Goal: Task Accomplishment & Management: Complete application form

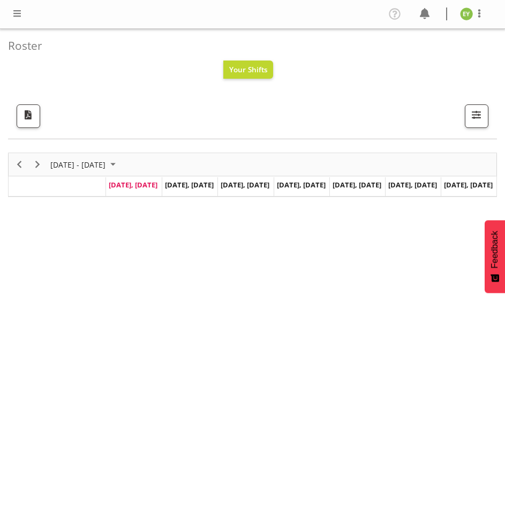
click at [19, 20] on div at bounding box center [17, 14] width 13 height 14
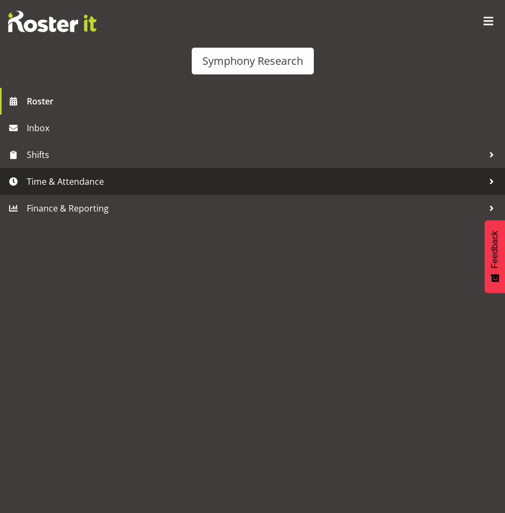
click at [103, 172] on link "Time & Attendance" at bounding box center [252, 181] width 505 height 27
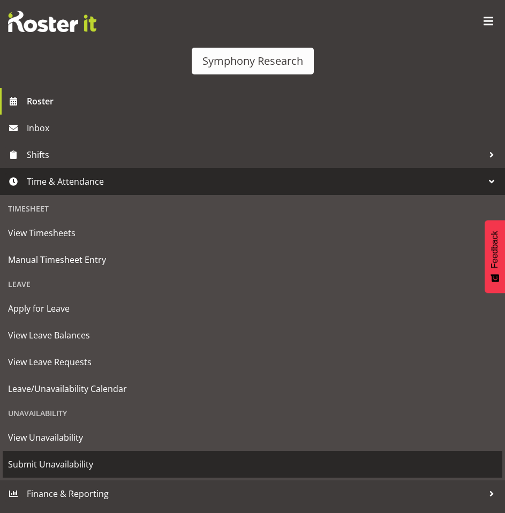
click at [133, 469] on span "Submit Unavailability" at bounding box center [252, 465] width 489 height 16
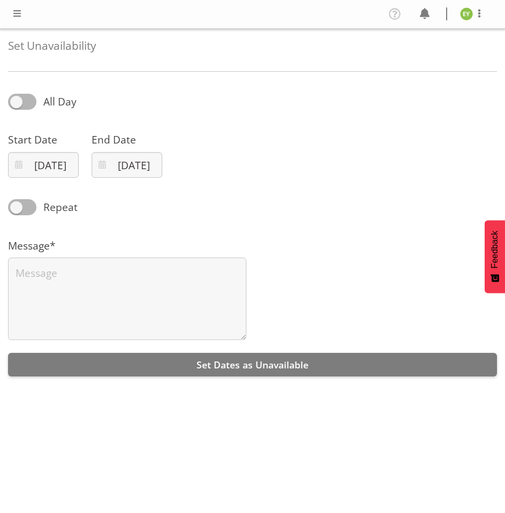
select select "7"
select select "2025"
click at [29, 109] on span at bounding box center [22, 102] width 28 height 16
click at [15, 106] on input "All Day" at bounding box center [11, 102] width 7 height 7
checkbox input "true"
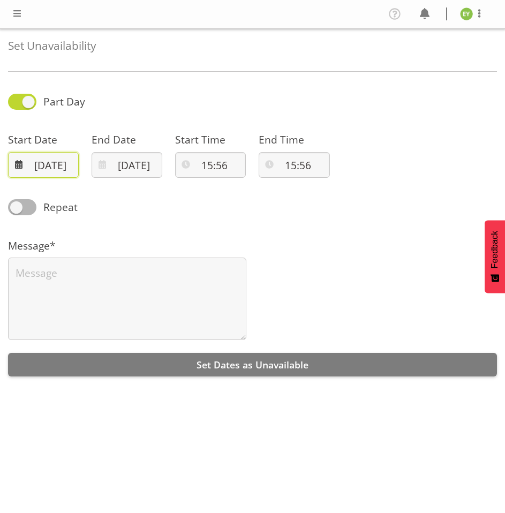
click at [73, 162] on input "18/08/2025" at bounding box center [43, 165] width 71 height 26
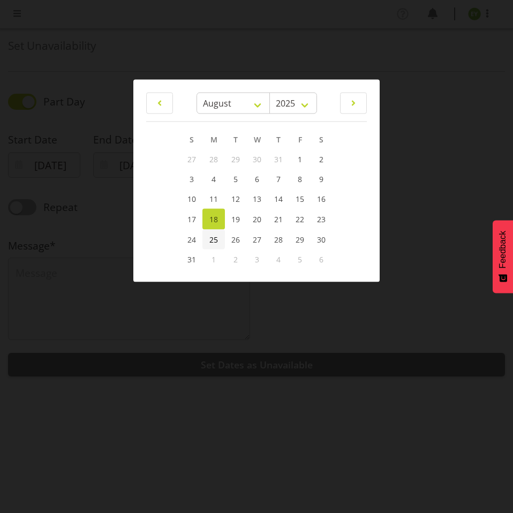
click at [214, 238] on span "25" at bounding box center [214, 239] width 9 height 10
type input "25/08/2025"
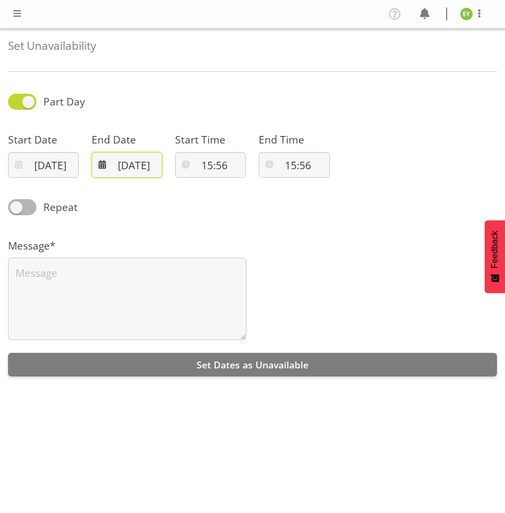
click at [146, 162] on input "18/08/2025" at bounding box center [127, 165] width 71 height 26
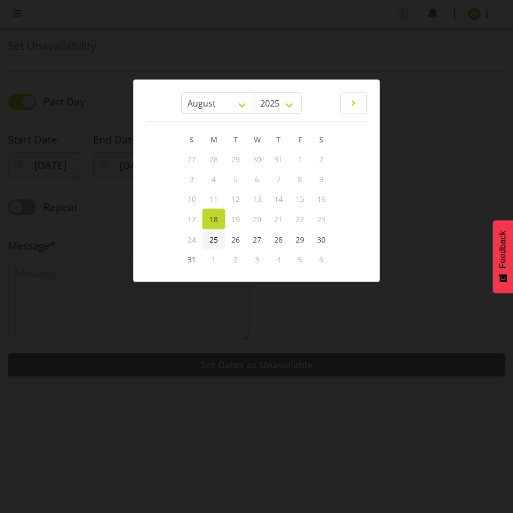
click at [212, 237] on span "25" at bounding box center [214, 239] width 9 height 10
type input "25/08/2025"
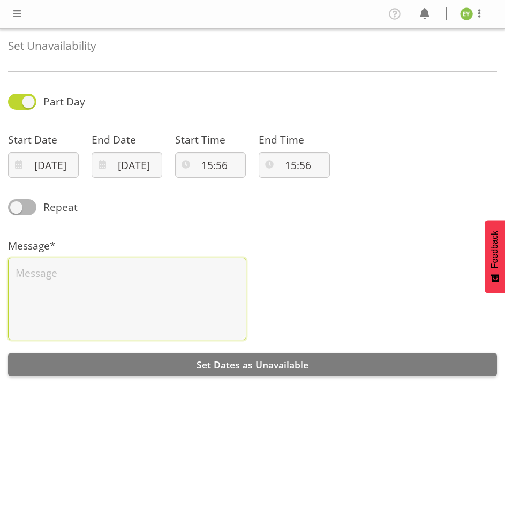
click at [218, 307] on textarea at bounding box center [127, 299] width 238 height 83
type textarea "busy"
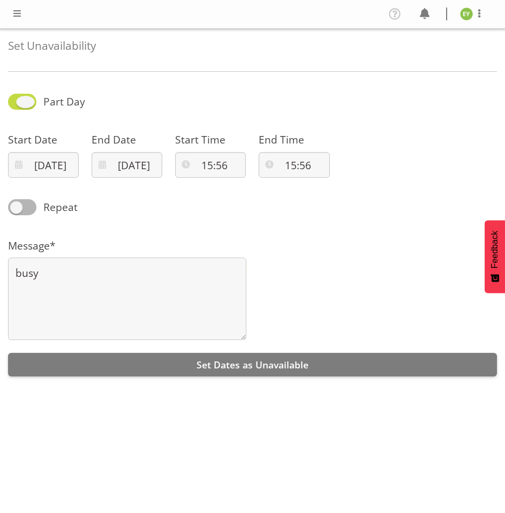
click at [24, 98] on span at bounding box center [22, 102] width 28 height 16
click at [15, 99] on input "Part Day" at bounding box center [11, 102] width 7 height 7
checkbox input "false"
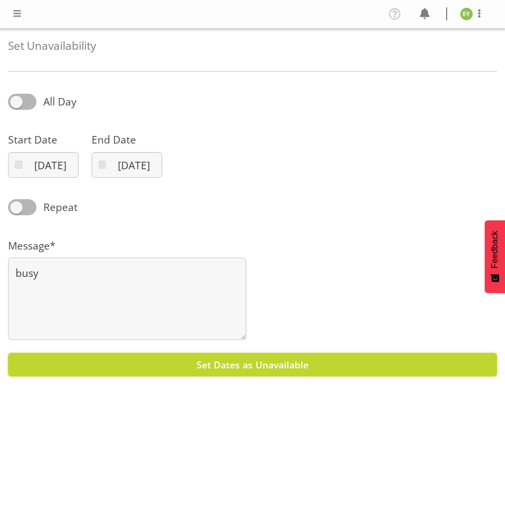
click at [231, 356] on button "Set Dates as Unavailable" at bounding box center [252, 365] width 489 height 24
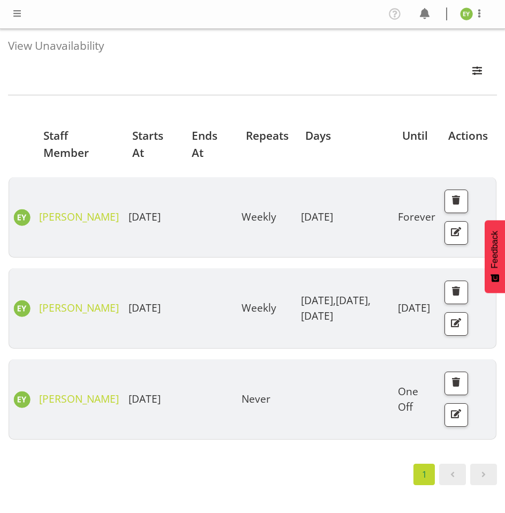
click at [22, 20] on span at bounding box center [17, 13] width 13 height 13
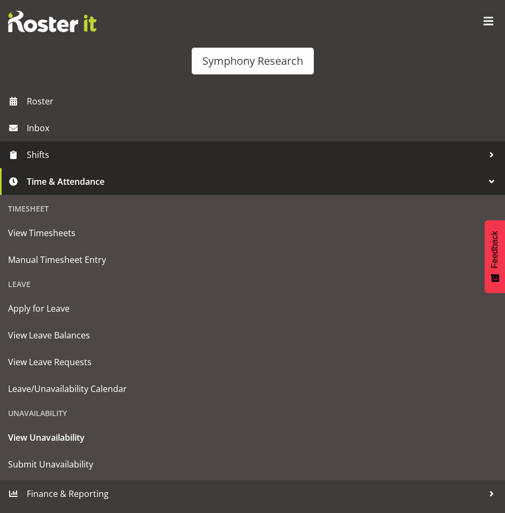
click at [97, 165] on link "Shifts" at bounding box center [252, 154] width 505 height 27
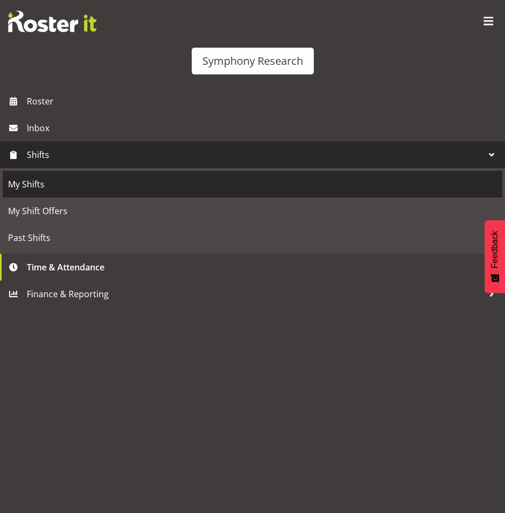
click at [103, 182] on span "My Shifts" at bounding box center [252, 184] width 489 height 16
